Goal: Book appointment/travel/reservation: Register for event/course

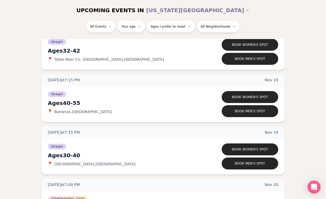
scroll to position [2553, 0]
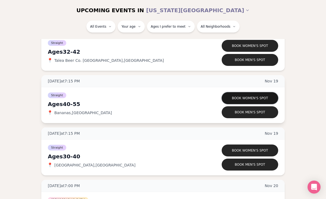
click at [240, 98] on button "Book women's spot" at bounding box center [249, 98] width 56 height 12
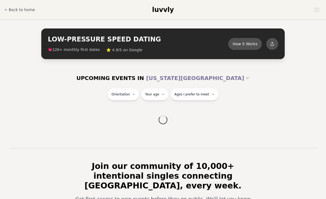
scroll to position [75, 0]
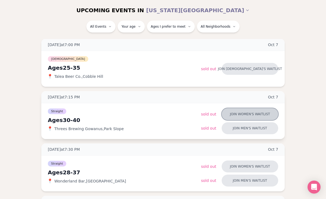
click at [235, 114] on button "Join women's waitlist" at bounding box center [249, 114] width 56 height 12
